Goal: Information Seeking & Learning: Learn about a topic

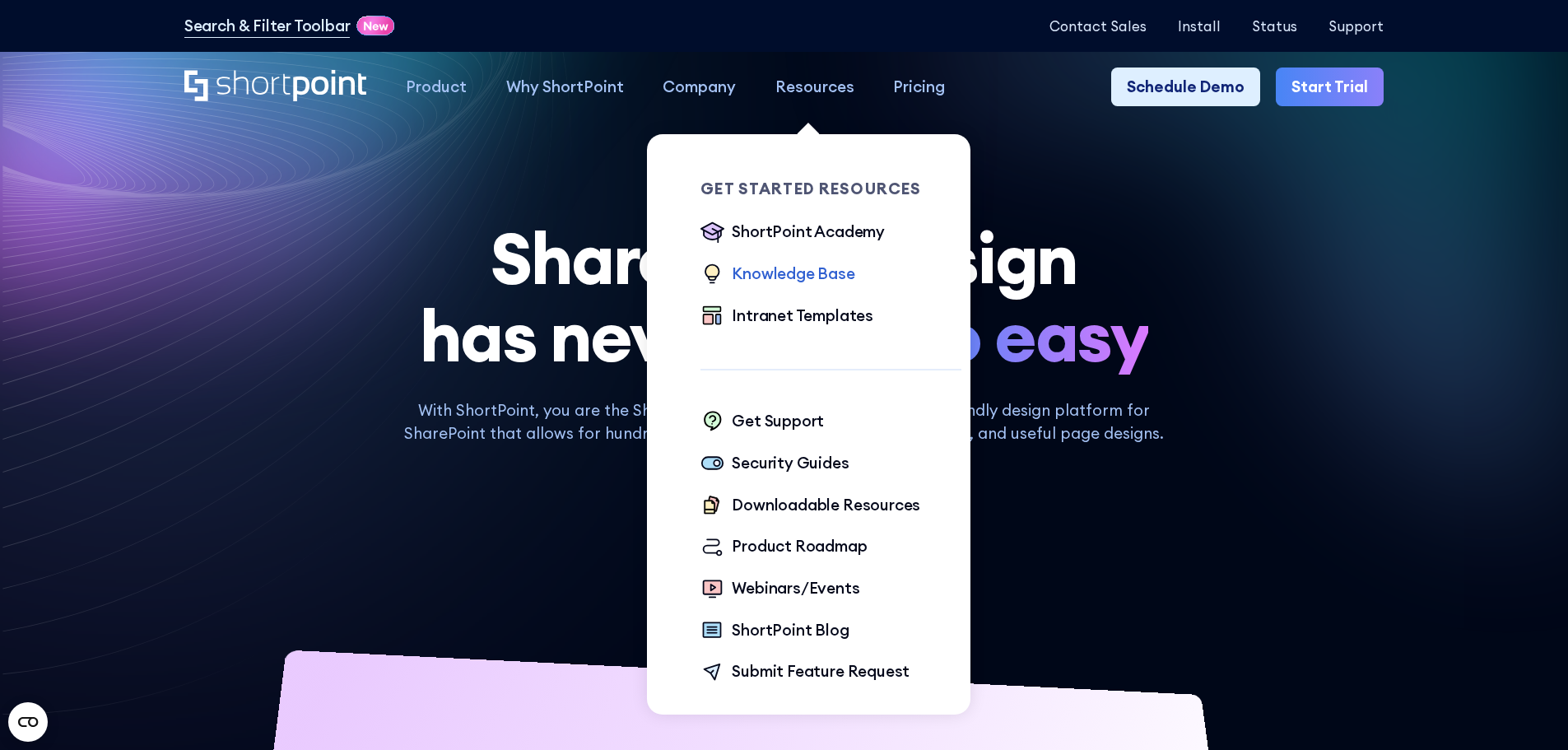
click at [795, 269] on div "Knowledge Base" at bounding box center [792, 273] width 122 height 24
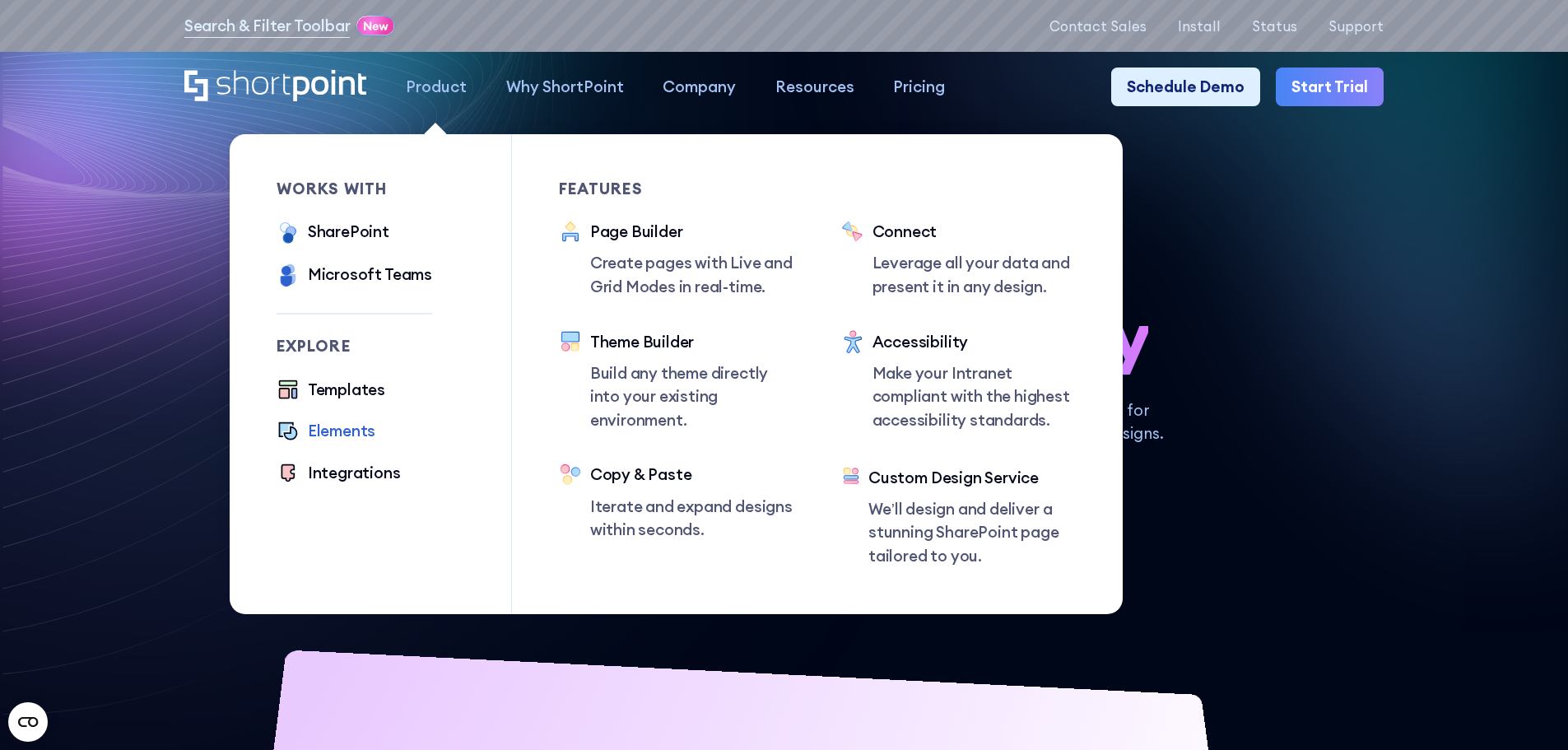
click at [338, 443] on div "Elements" at bounding box center [342, 430] width 68 height 24
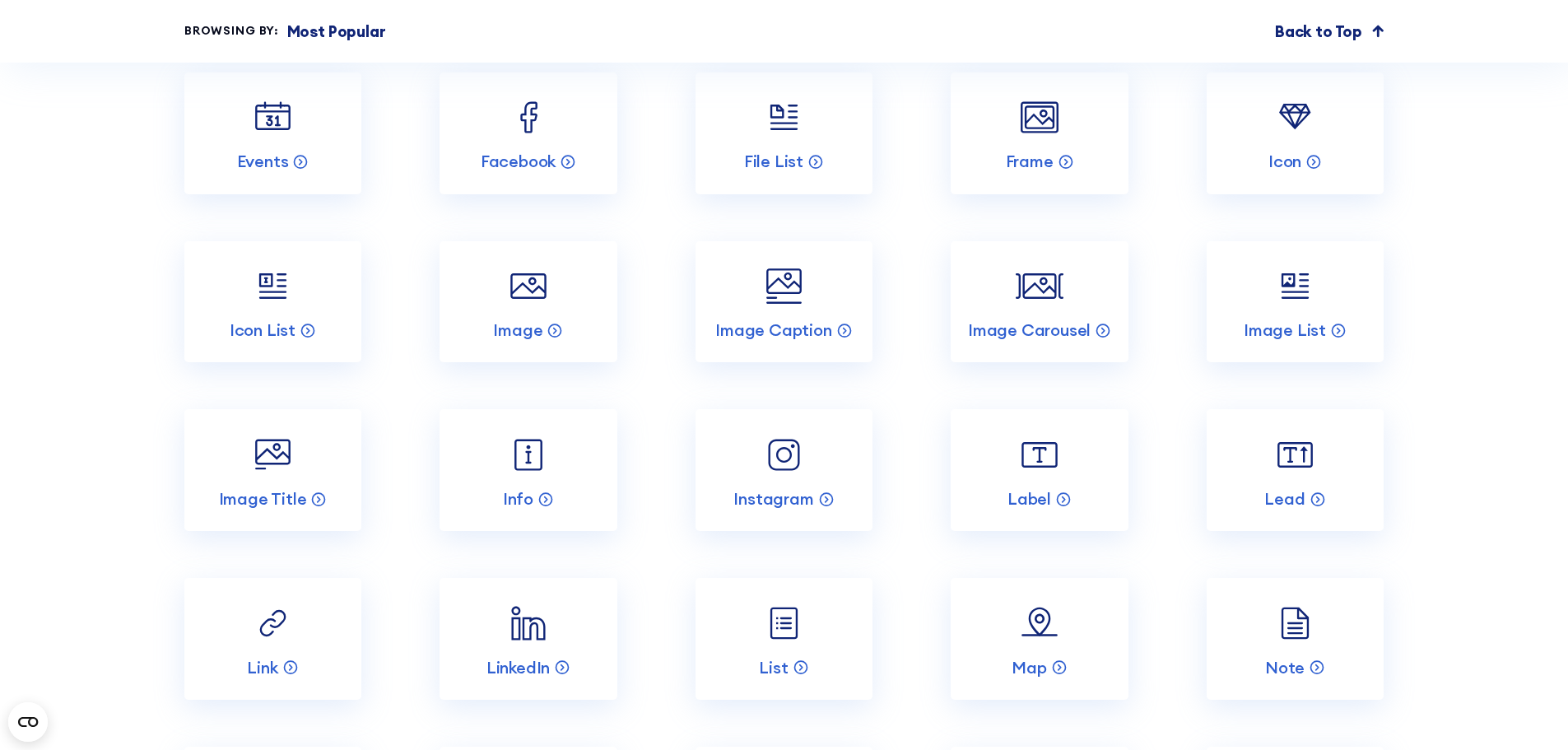
scroll to position [2633, 0]
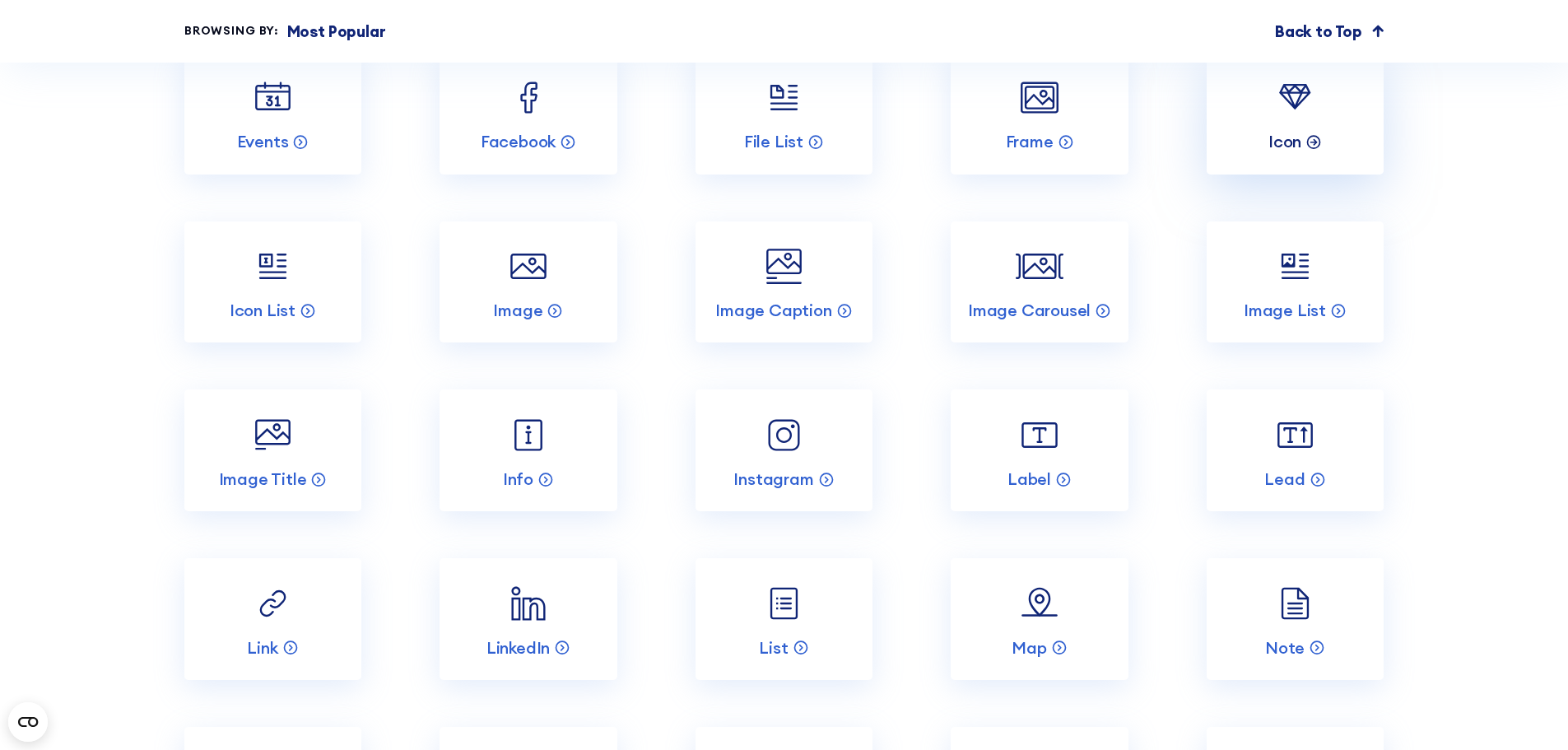
click at [1311, 149] on icon at bounding box center [1314, 141] width 17 height 17
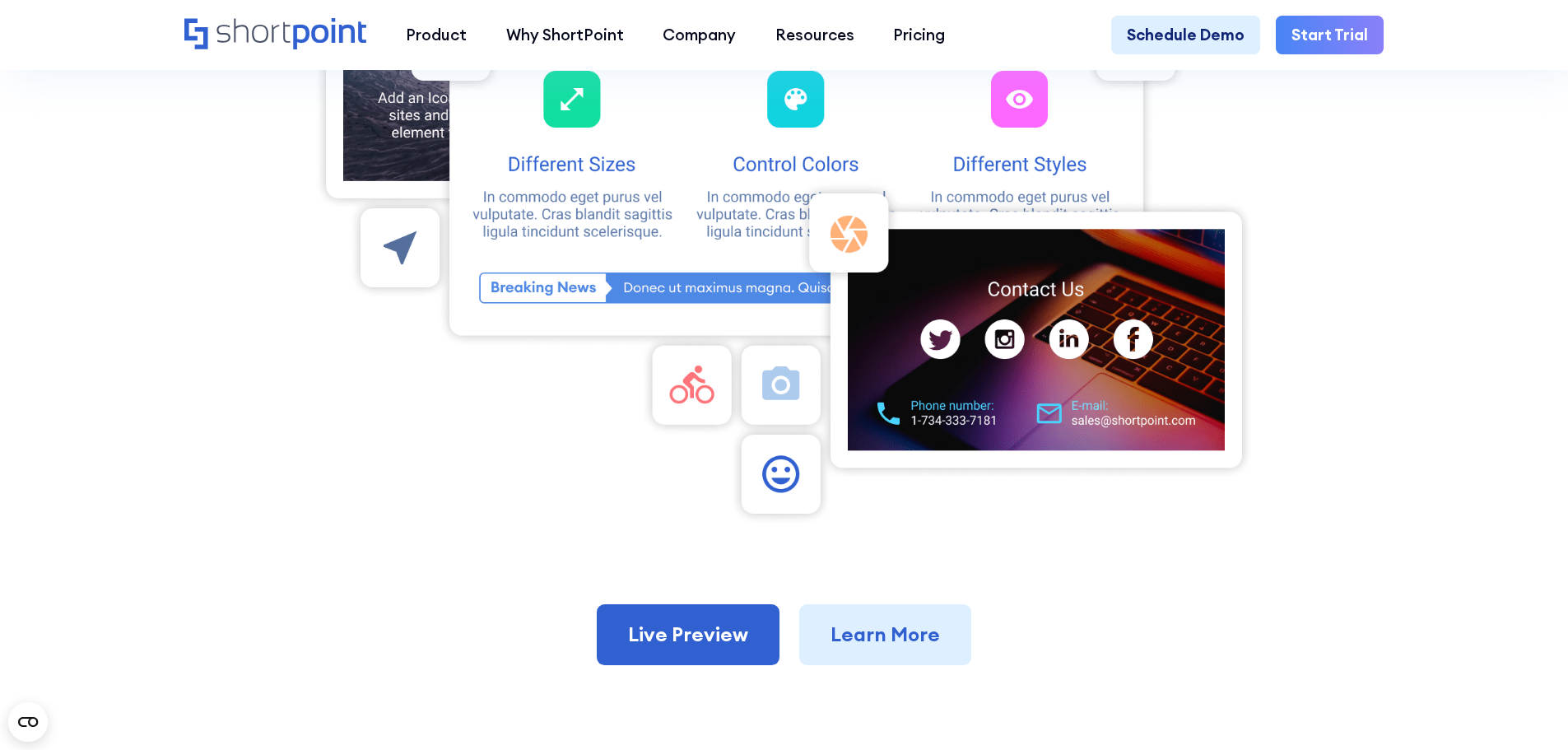
scroll to position [1070, 0]
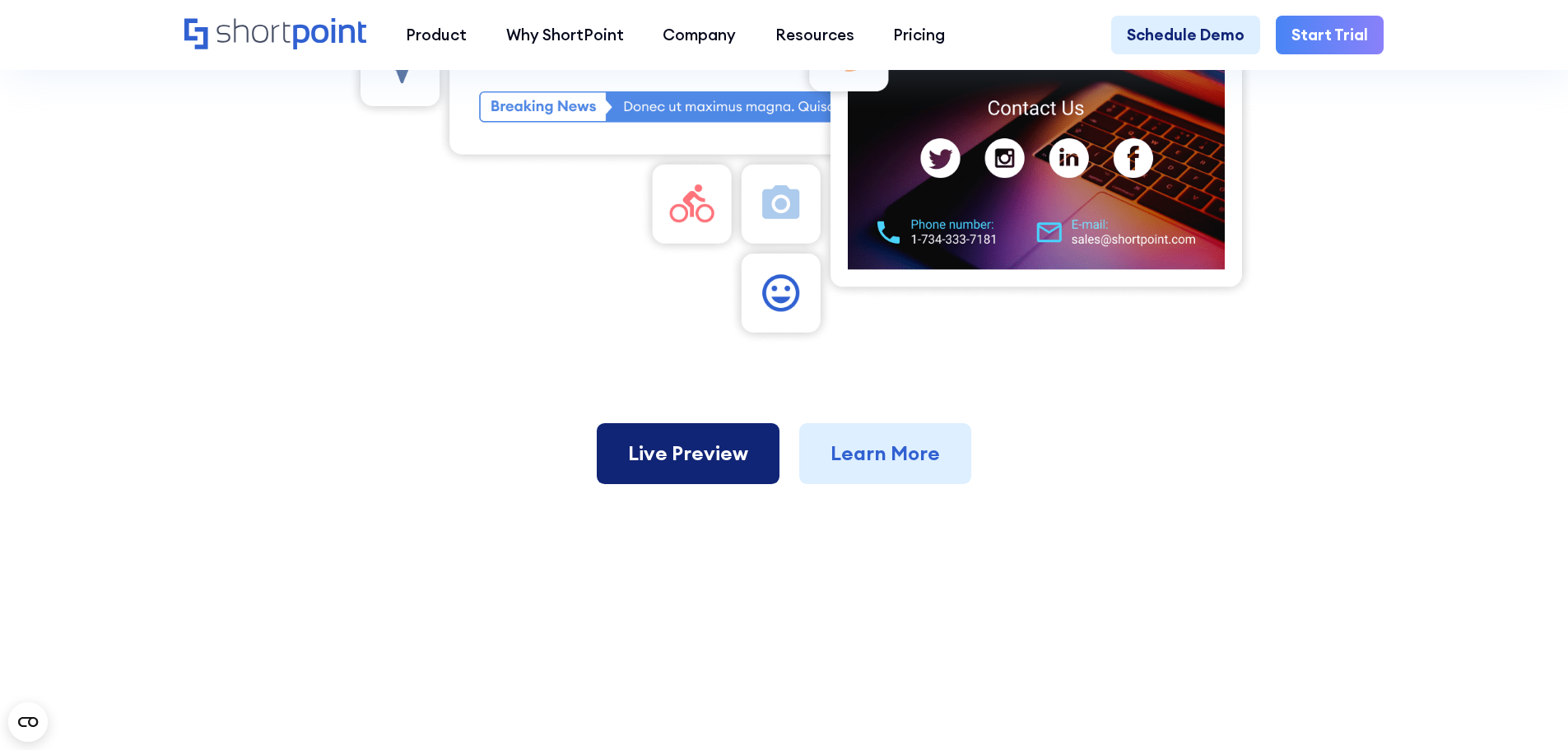
click at [703, 483] on link "Live Preview" at bounding box center [688, 453] width 183 height 61
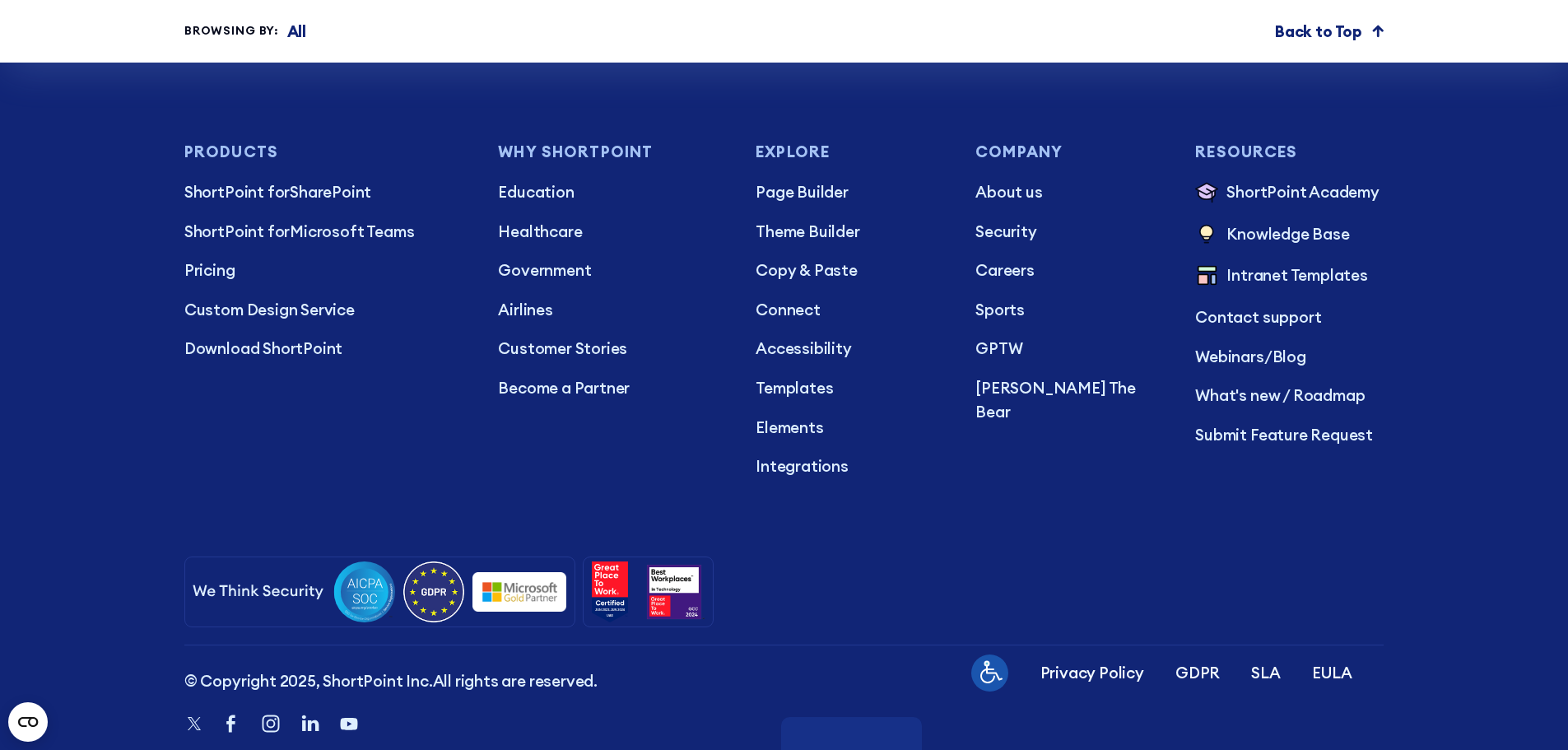
scroll to position [8084, 0]
